Goal: Task Accomplishment & Management: Manage account settings

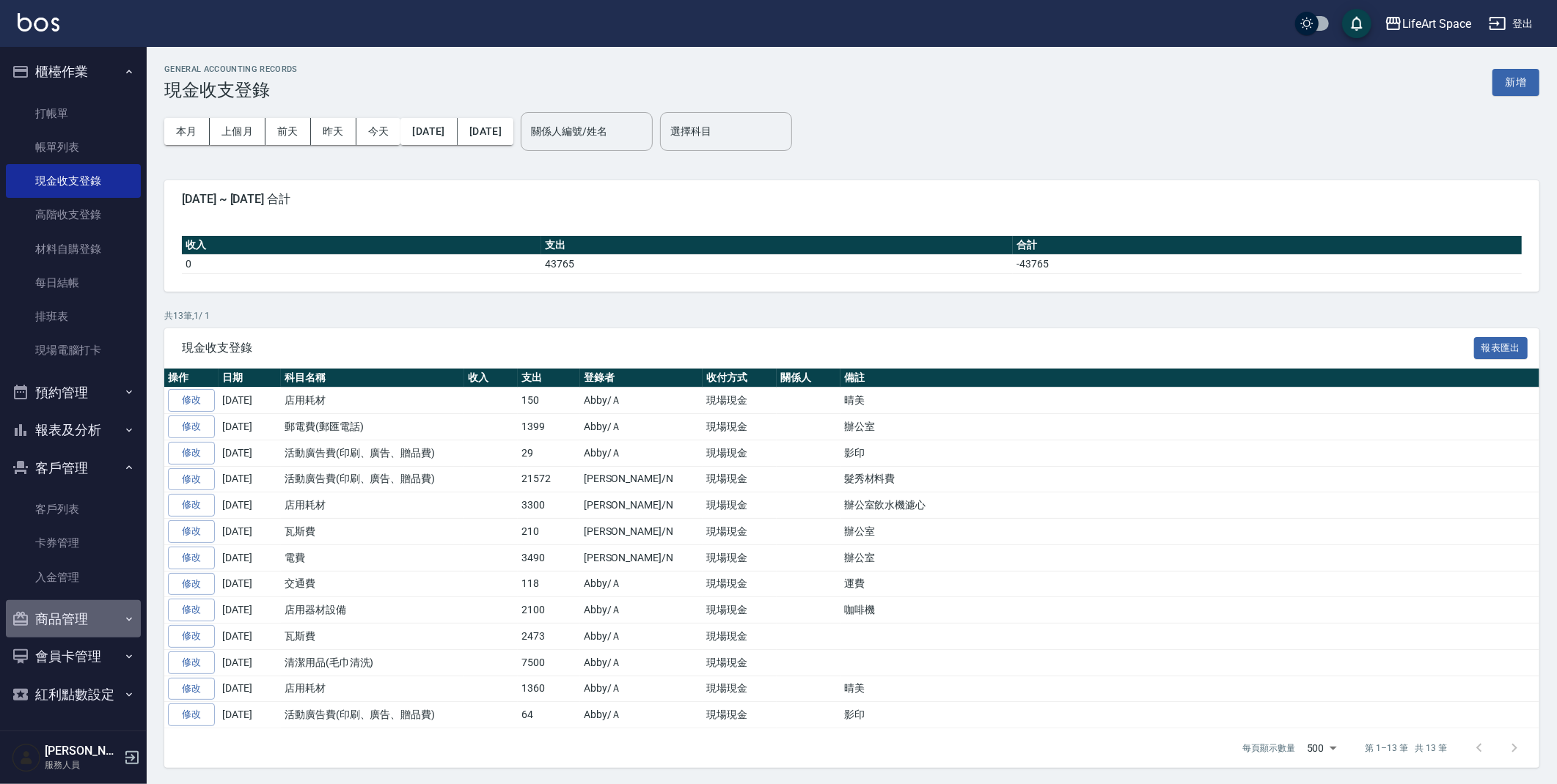
click at [70, 625] on button "商品管理" at bounding box center [74, 619] width 135 height 38
click at [75, 623] on button "商品管理" at bounding box center [74, 619] width 135 height 38
click at [69, 502] on link "客戶列表" at bounding box center [74, 509] width 135 height 33
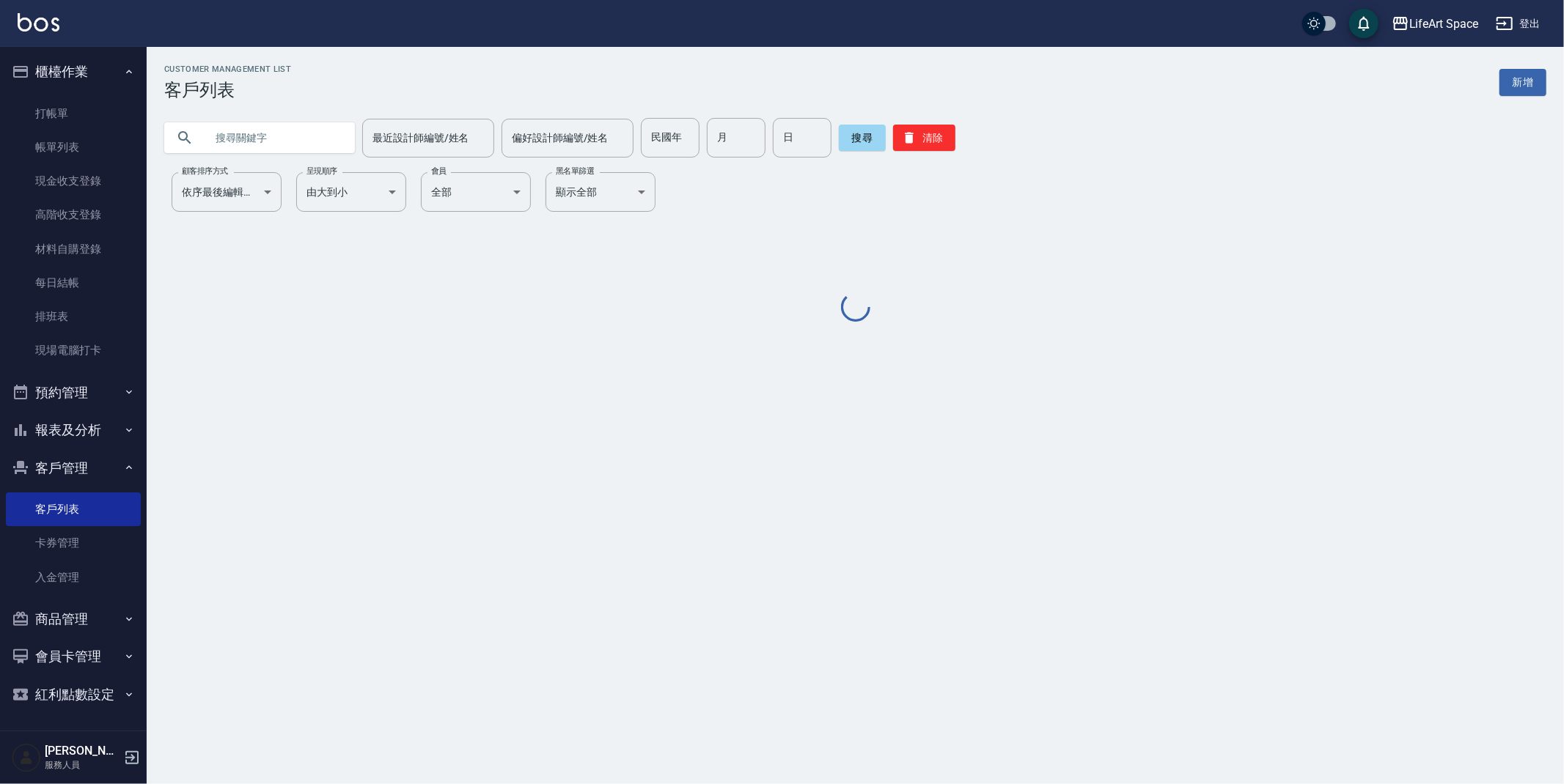
click at [250, 135] on input "text" at bounding box center [274, 138] width 138 height 40
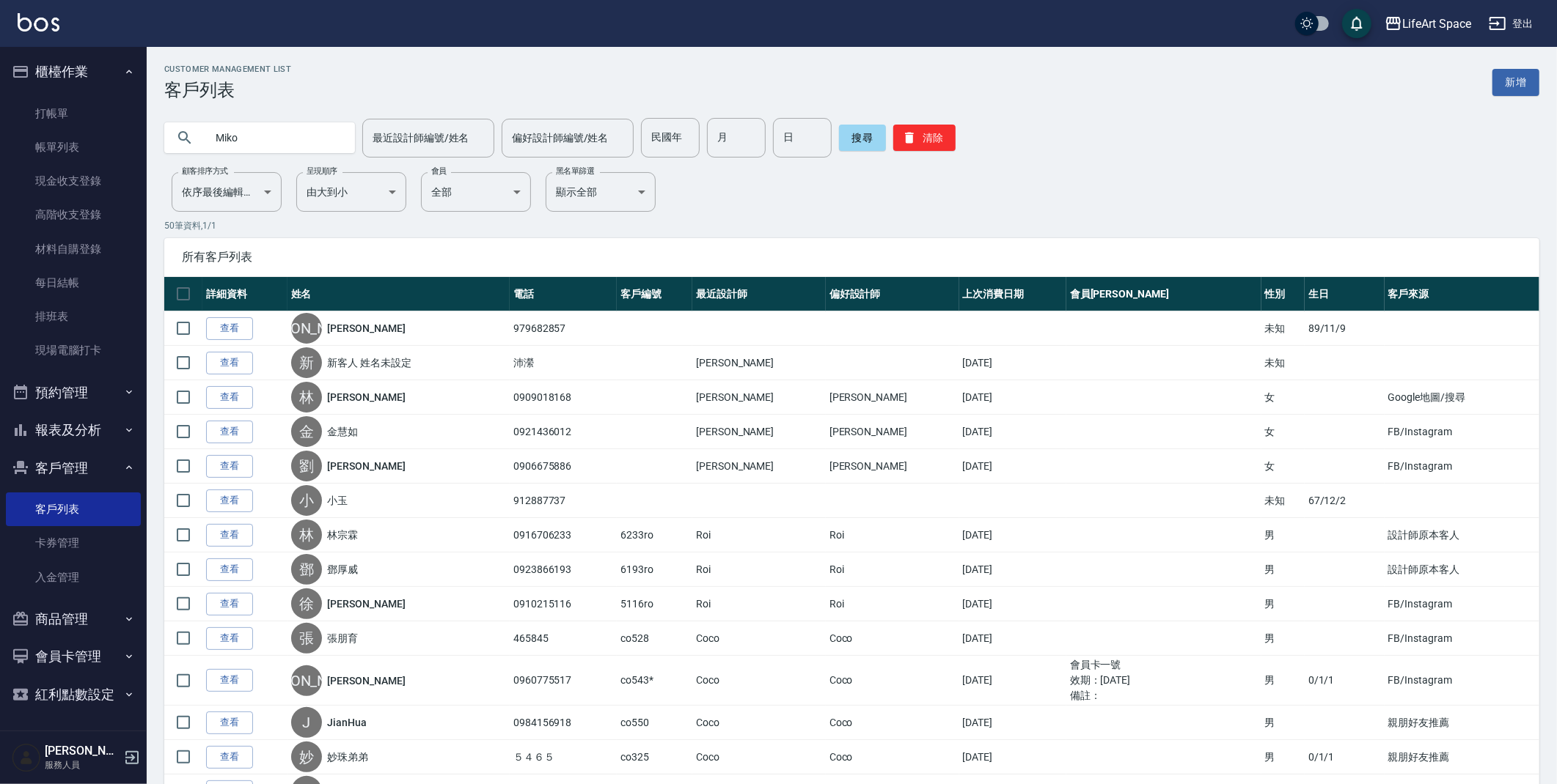
type input "Miko"
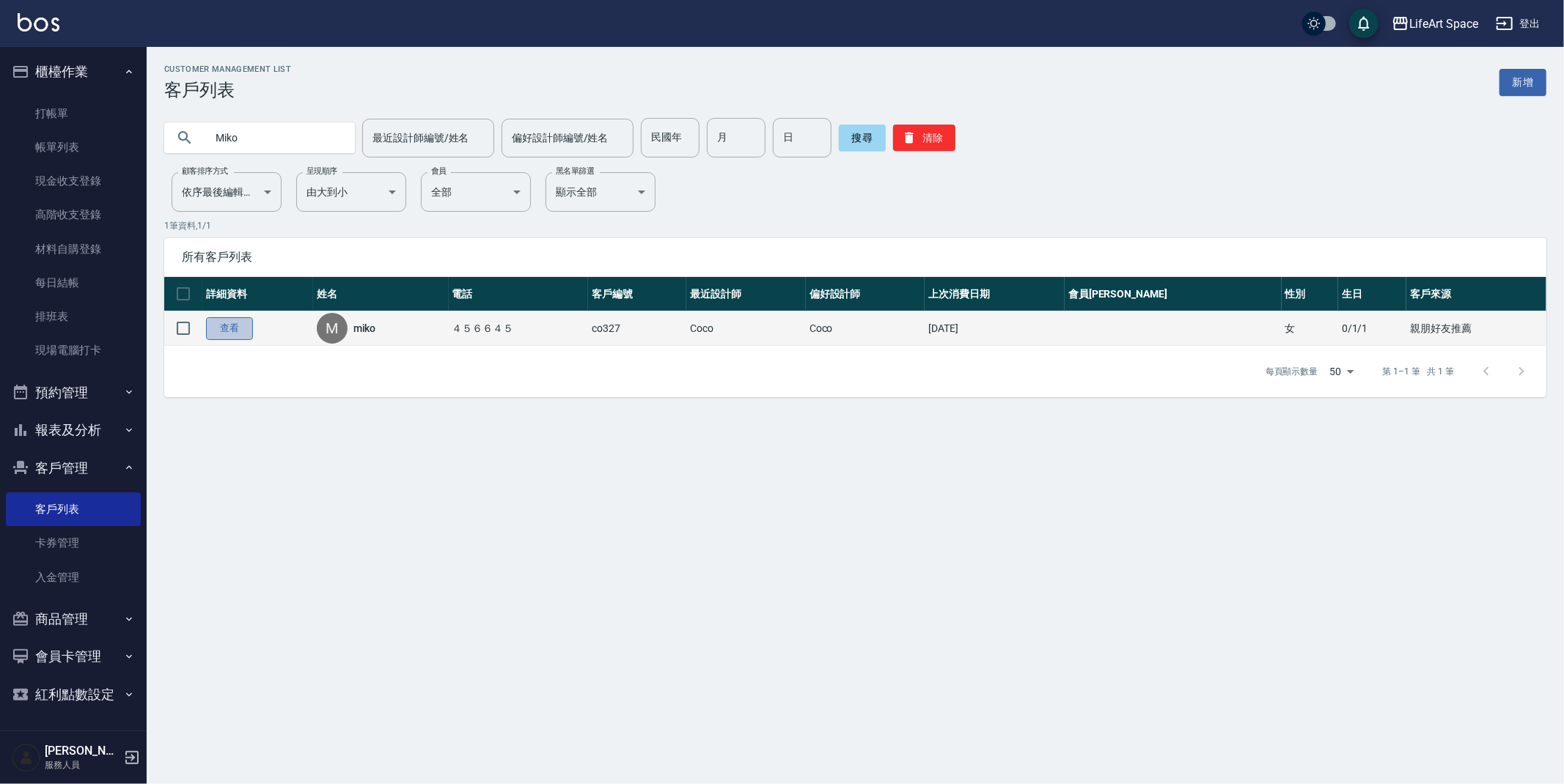
click at [228, 333] on link "查看" at bounding box center [230, 328] width 47 height 23
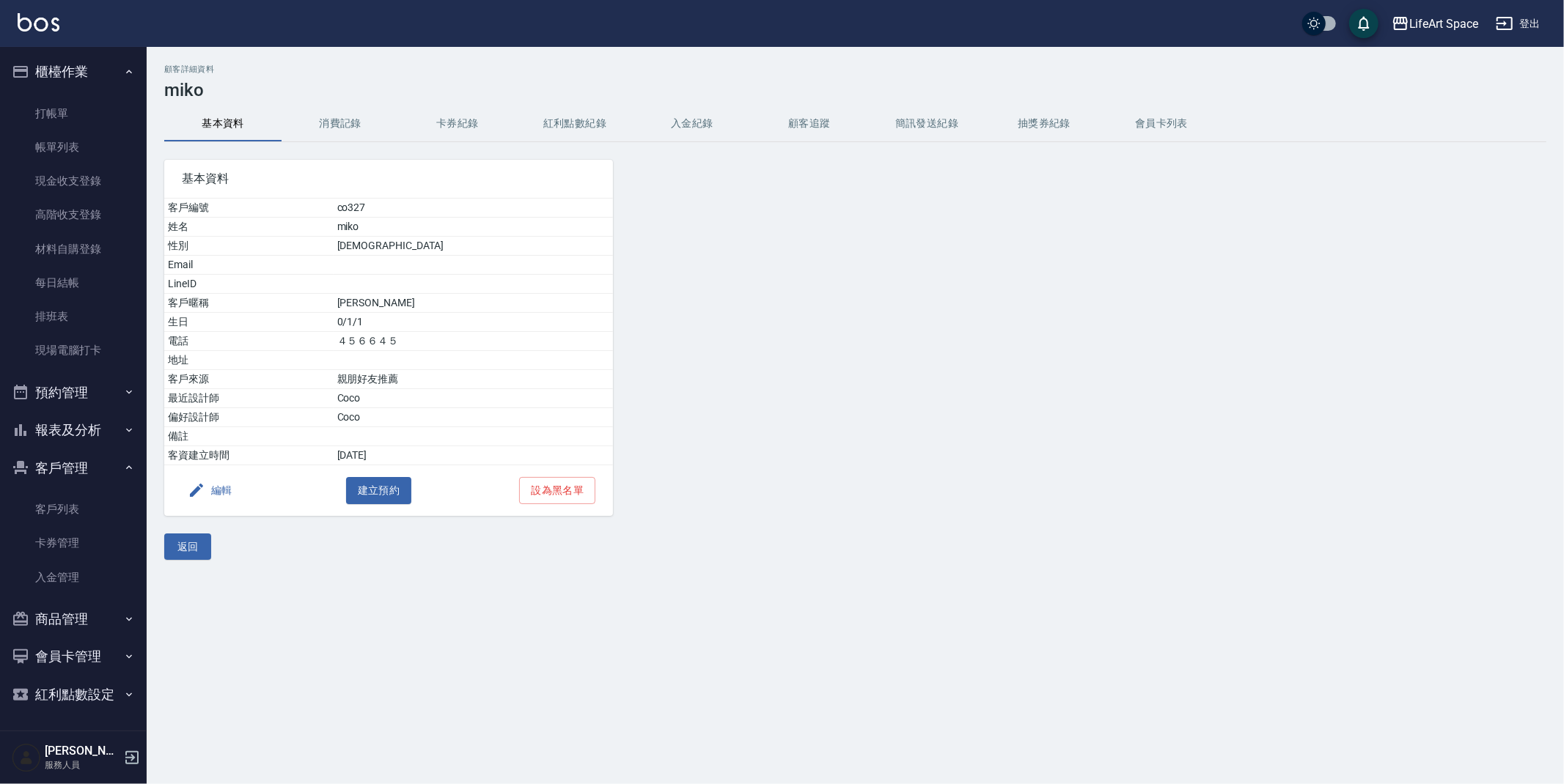
click at [340, 124] on button "消費記錄" at bounding box center [340, 123] width 117 height 35
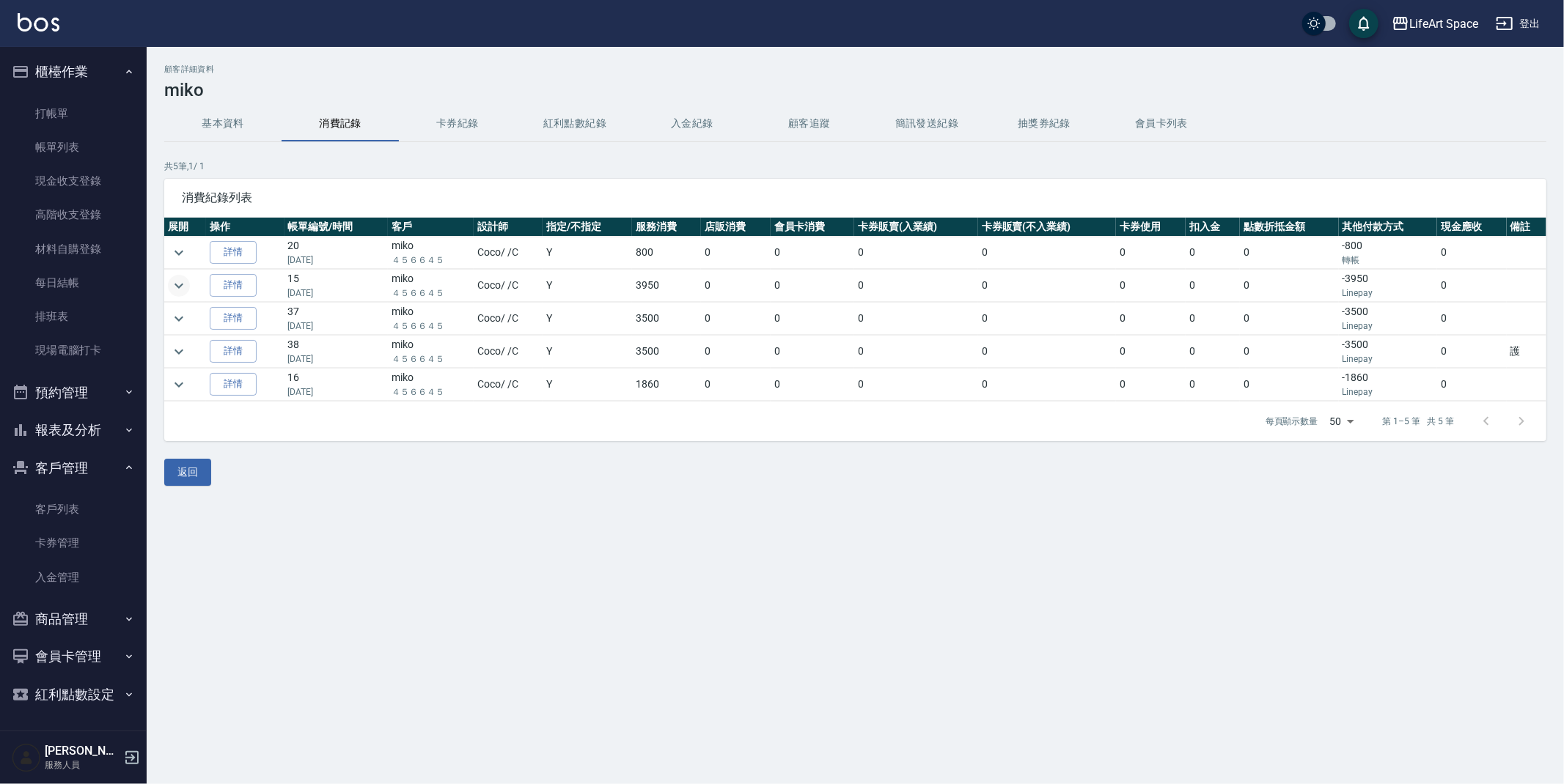
click at [180, 286] on icon "expand row" at bounding box center [179, 286] width 9 height 5
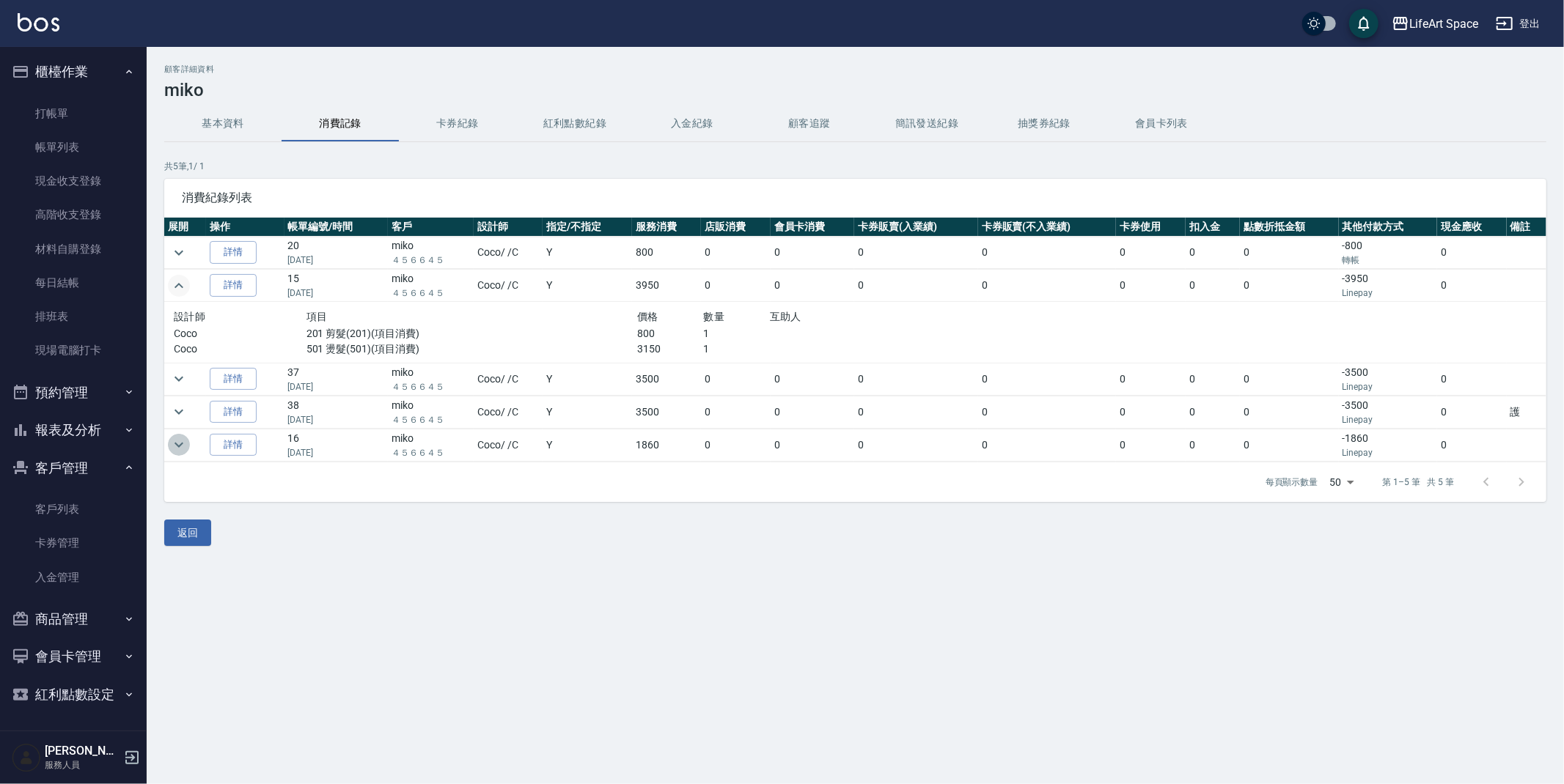
click at [182, 446] on icon "expand row" at bounding box center [179, 445] width 18 height 18
